Goal: Find contact information: Find contact information

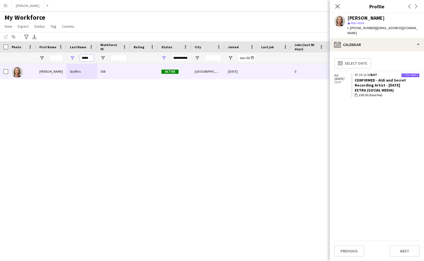
drag, startPoint x: 90, startPoint y: 57, endPoint x: 61, endPoint y: 55, distance: 29.2
click at [61, 55] on div "*****" at bounding box center [300, 57] width 601 height 11
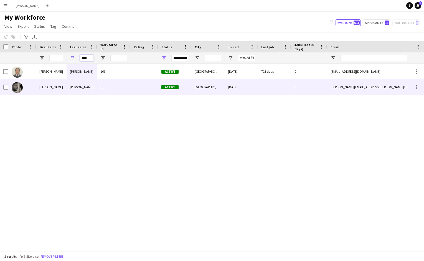
type input "****"
click at [55, 91] on div "[PERSON_NAME]" at bounding box center [51, 86] width 31 height 15
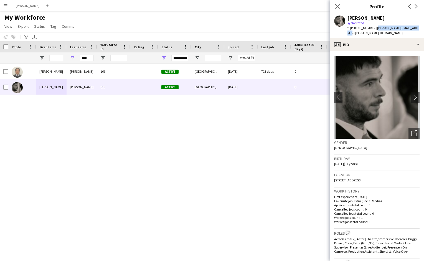
drag, startPoint x: 411, startPoint y: 28, endPoint x: 374, endPoint y: 28, distance: 36.9
click at [374, 28] on div "[PERSON_NAME] star Not rated t. [PHONE_NUMBER] | [PERSON_NAME][EMAIL_ADDRESS][P…" at bounding box center [377, 25] width 94 height 25
copy span "[PERSON_NAME][EMAIL_ADDRESS][PERSON_NAME][DOMAIN_NAME]"
click at [91, 55] on input "****" at bounding box center [87, 58] width 14 height 7
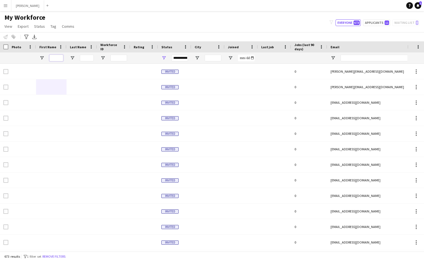
click at [60, 57] on input "First Name Filter Input" at bounding box center [56, 58] width 14 height 7
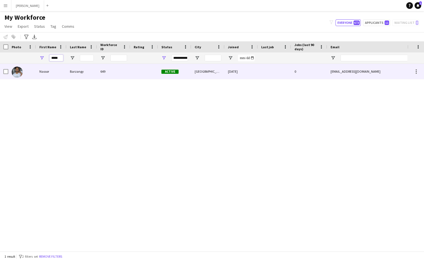
type input "*****"
click at [54, 69] on div "Nassor" at bounding box center [51, 71] width 31 height 15
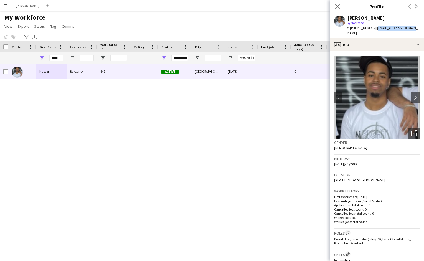
drag, startPoint x: 409, startPoint y: 28, endPoint x: 374, endPoint y: 27, distance: 35.0
click at [374, 27] on div "[PERSON_NAME] star Not rated t. [PHONE_NUMBER] | [EMAIL_ADDRESS][DOMAIN_NAME]" at bounding box center [377, 25] width 94 height 25
copy span "[EMAIL_ADDRESS][DOMAIN_NAME]"
click at [2, 6] on button "Menu" at bounding box center [5, 5] width 11 height 11
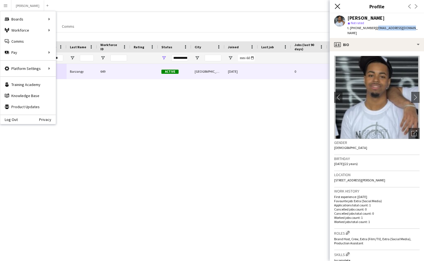
click at [336, 5] on icon "Close pop-in" at bounding box center [337, 6] width 5 height 5
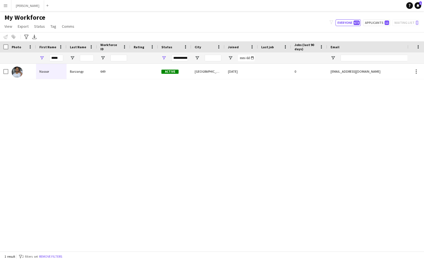
click at [5, 4] on app-icon "Menu" at bounding box center [5, 5] width 4 height 4
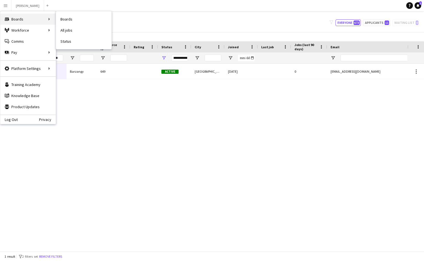
click at [24, 18] on div "Boards Boards" at bounding box center [27, 19] width 55 height 11
click at [50, 17] on div "Boards Boards" at bounding box center [27, 19] width 55 height 11
click at [75, 20] on link "Boards" at bounding box center [83, 19] width 55 height 11
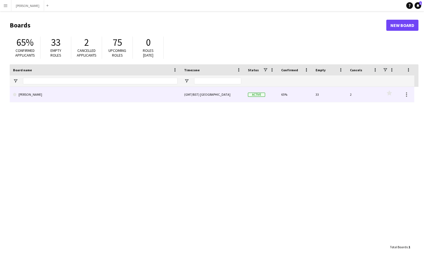
click at [60, 96] on link "[PERSON_NAME]" at bounding box center [95, 95] width 164 height 16
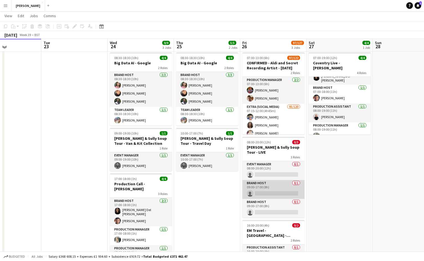
scroll to position [11, 0]
